Goal: Transaction & Acquisition: Purchase product/service

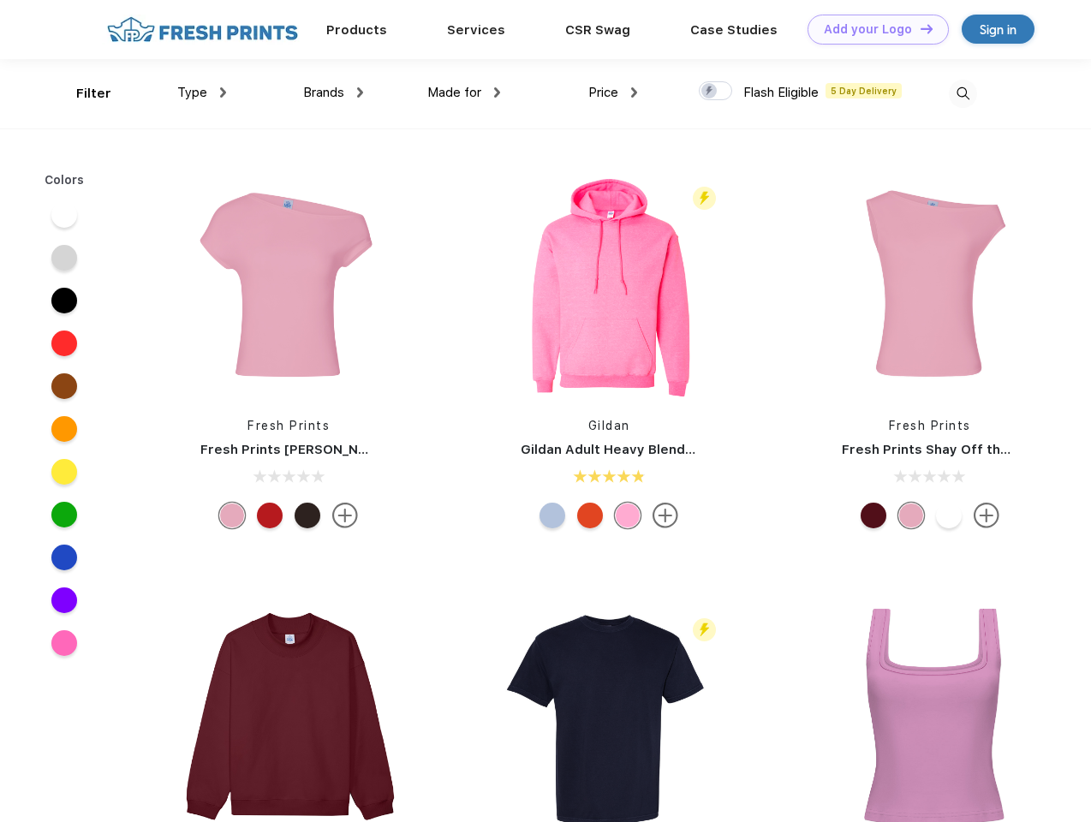
click at [872, 29] on link "Add your Logo Design Tool" at bounding box center [877, 30] width 141 height 30
click at [0, 0] on div "Design Tool" at bounding box center [0, 0] width 0 height 0
click at [919, 28] on link "Add your Logo Design Tool" at bounding box center [877, 30] width 141 height 30
click at [82, 93] on div "Filter" at bounding box center [93, 94] width 35 height 20
click at [202, 92] on span "Type" at bounding box center [192, 92] width 30 height 15
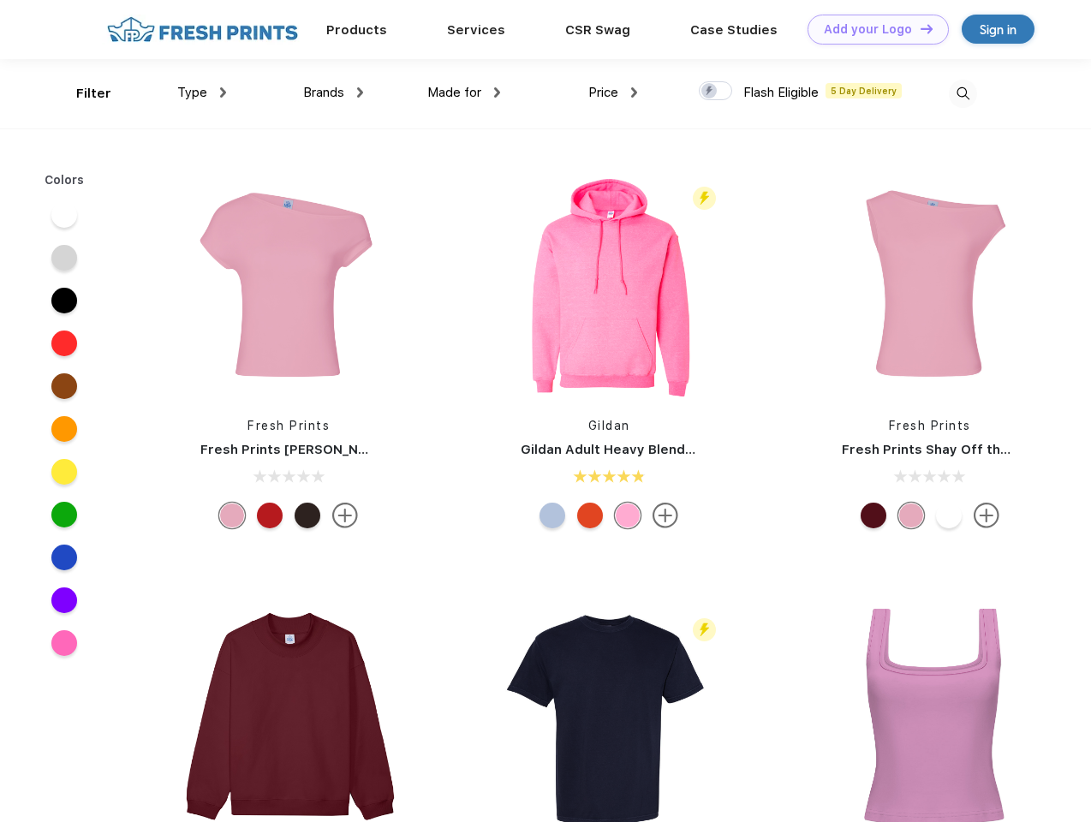
click at [333, 92] on span "Brands" at bounding box center [323, 92] width 41 height 15
click at [464, 92] on span "Made for" at bounding box center [454, 92] width 54 height 15
click at [613, 92] on span "Price" at bounding box center [603, 92] width 30 height 15
click at [716, 92] on div at bounding box center [715, 90] width 33 height 19
click at [710, 92] on input "checkbox" at bounding box center [704, 85] width 11 height 11
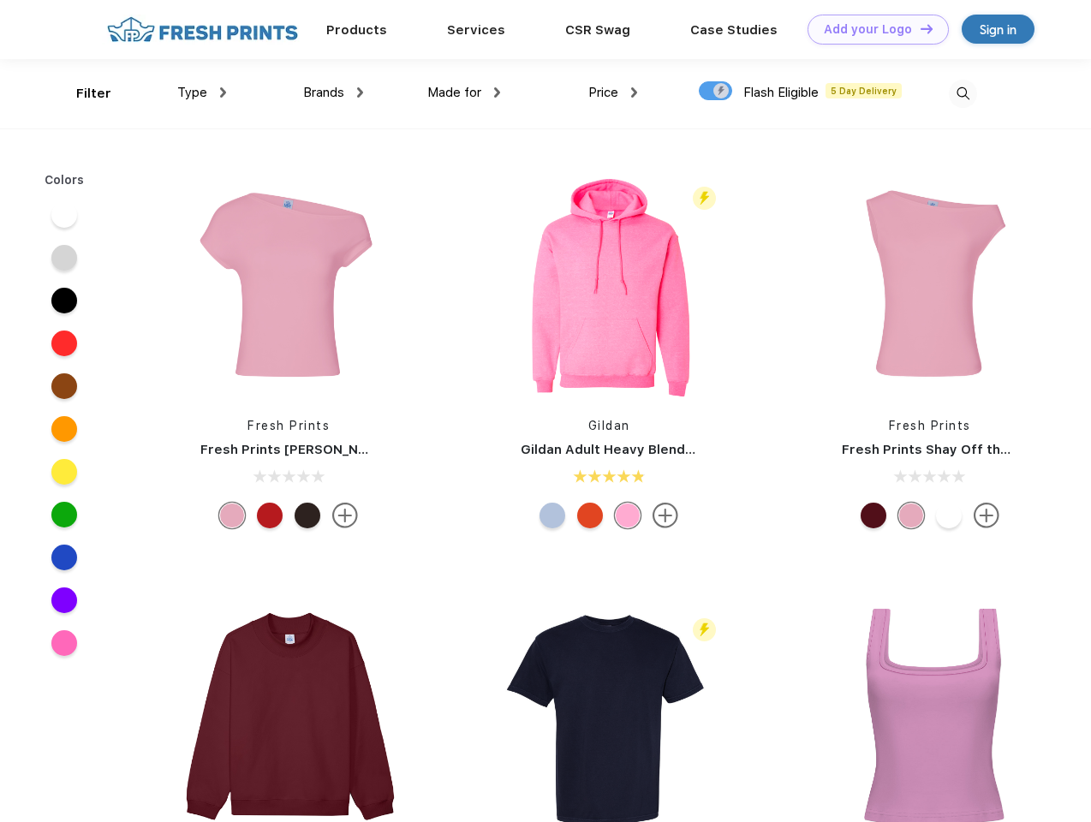
click at [962, 93] on img at bounding box center [963, 94] width 28 height 28
